Goal: Information Seeking & Learning: Learn about a topic

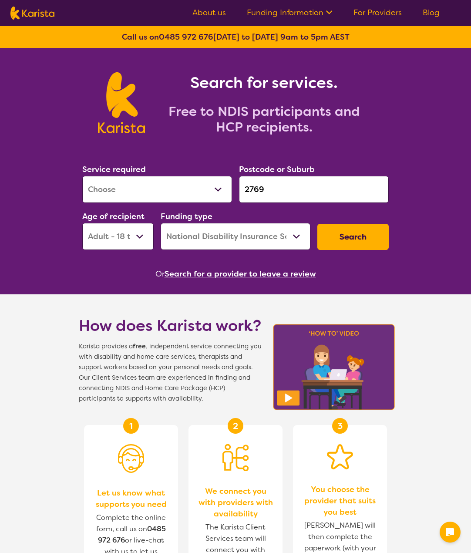
select select "[MEDICAL_DATA]"
select select "AD"
select select "NDIS"
drag, startPoint x: 0, startPoint y: 0, endPoint x: 160, endPoint y: 194, distance: 251.6
click at [160, 194] on select "Allied Health Assistant Assessment ([MEDICAL_DATA] or [MEDICAL_DATA]) Behaviour…" at bounding box center [157, 189] width 150 height 27
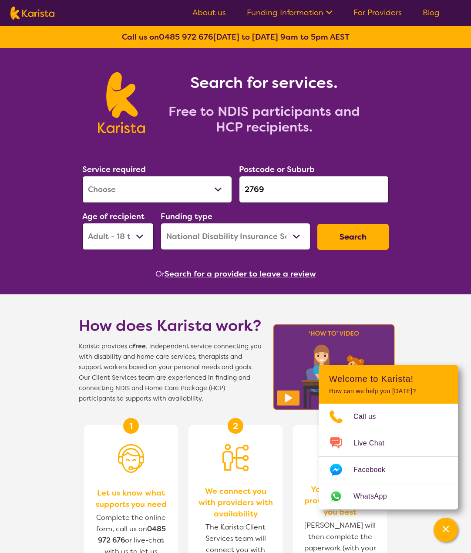
select select "Dietitian"
click at [82, 176] on select "Allied Health Assistant Assessment ([MEDICAL_DATA] or [MEDICAL_DATA]) Behaviour…" at bounding box center [157, 189] width 150 height 27
click at [270, 241] on select "Home Care Package (HCP) National Disability Insurance Scheme (NDIS) I don't know" at bounding box center [236, 236] width 150 height 27
click at [161, 223] on select "Home Care Package (HCP) National Disability Insurance Scheme (NDIS) I don't know" at bounding box center [236, 236] width 150 height 27
click at [246, 224] on select "Home Care Package (HCP) National Disability Insurance Scheme (NDIS) I don't know" at bounding box center [236, 236] width 150 height 27
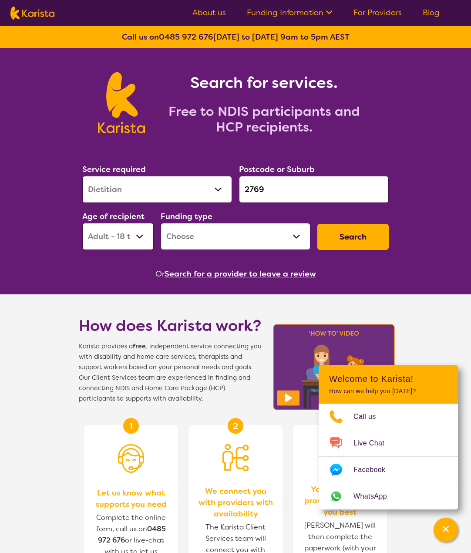
select select "i-don-t-know"
click at [161, 223] on select "Home Care Package (HCP) National Disability Insurance Scheme (NDIS) I don't know" at bounding box center [236, 236] width 150 height 27
click at [285, 187] on input "2769" at bounding box center [314, 189] width 150 height 27
drag, startPoint x: 281, startPoint y: 187, endPoint x: 208, endPoint y: 187, distance: 72.7
click at [208, 187] on div "Service required Allied Health Assistant Assessment ([MEDICAL_DATA] or [MEDICAL…" at bounding box center [235, 206] width 313 height 94
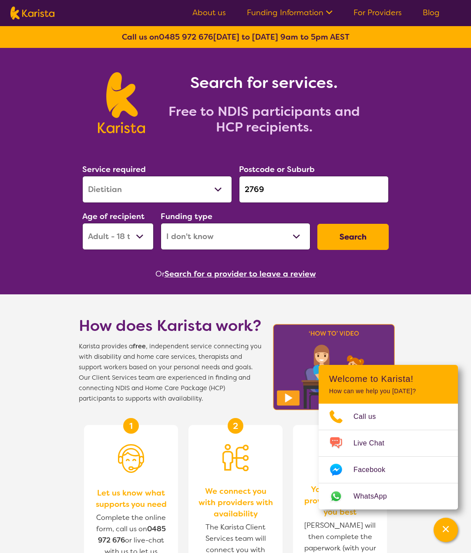
paste input "220"
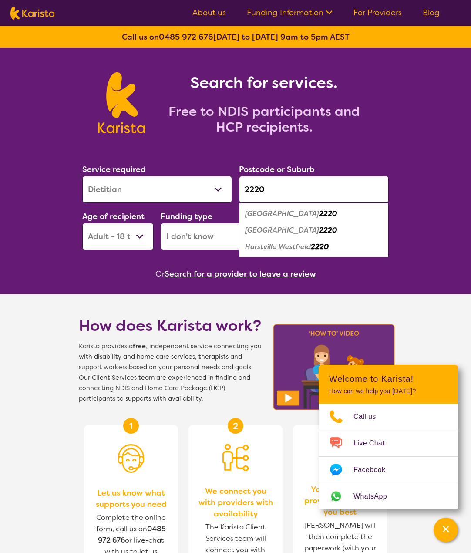
type input "2220"
click at [312, 214] on div "Hurstville 2220" at bounding box center [313, 213] width 141 height 17
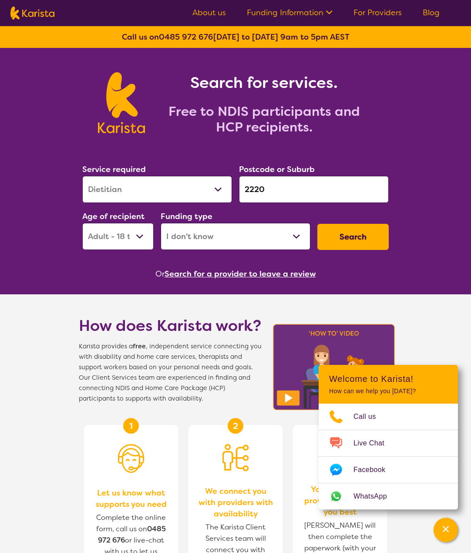
click at [349, 242] on button "Search" at bounding box center [352, 237] width 71 height 26
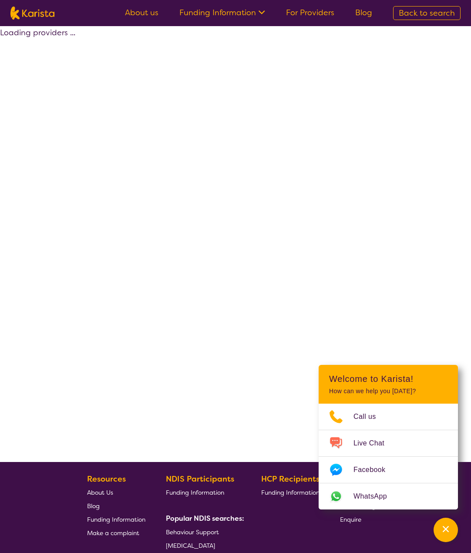
select select "Dietitian"
select select "AD"
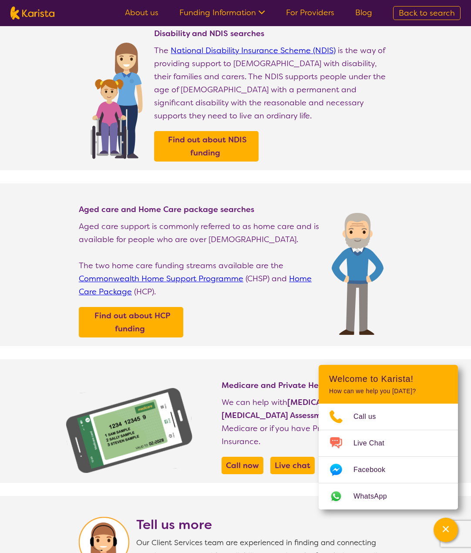
scroll to position [44, 0]
